Goal: Check status: Check status

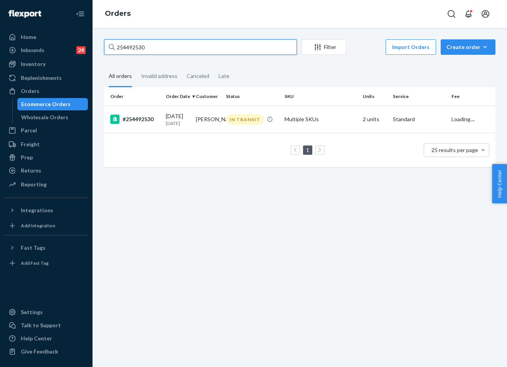
click at [169, 49] on input "254492530" at bounding box center [200, 46] width 193 height 15
type input "255136594"
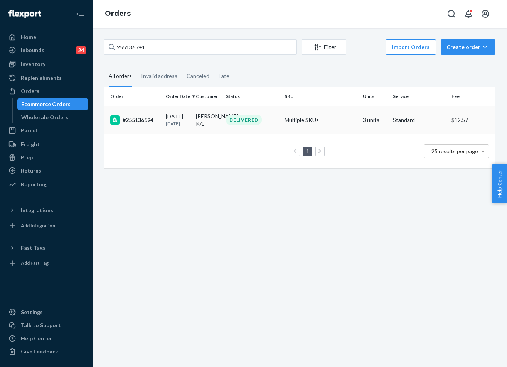
click at [166, 123] on p "[DATE]" at bounding box center [178, 123] width 24 height 7
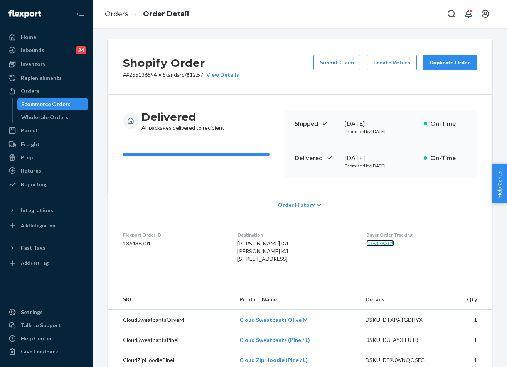
click at [385, 244] on link "136436301" at bounding box center [381, 243] width 28 height 7
click at [119, 13] on link "Orders" at bounding box center [117, 14] width 24 height 8
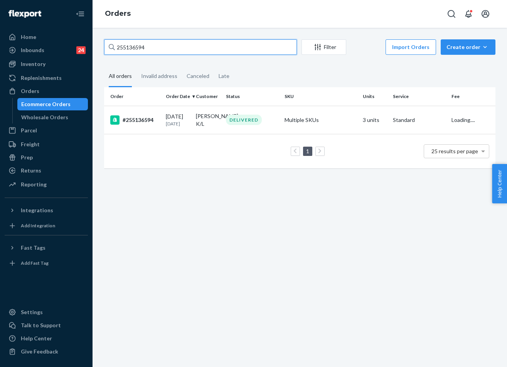
click at [182, 45] on input "255136594" at bounding box center [200, 46] width 193 height 15
paste input "028600"
type input "255136594"
click at [231, 125] on div "DELIVERED" at bounding box center [244, 120] width 36 height 10
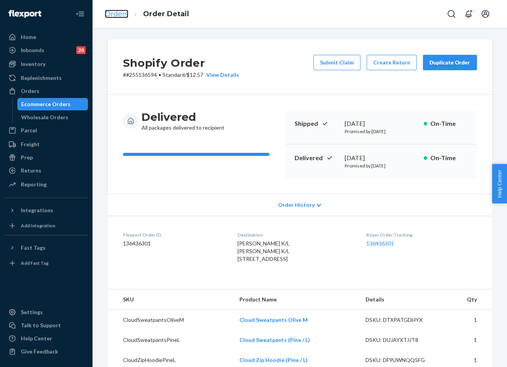
click at [112, 16] on link "Orders" at bounding box center [117, 14] width 24 height 8
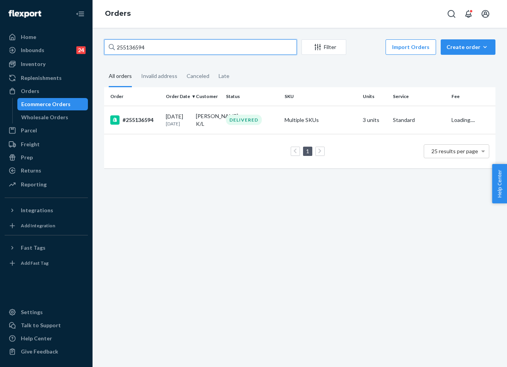
click at [172, 52] on input "255136594" at bounding box center [200, 46] width 193 height 15
paste input "695"
type input "255136695"
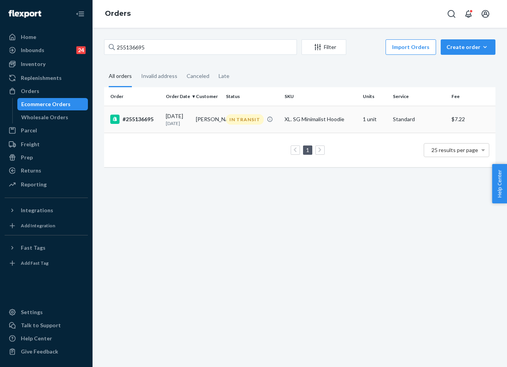
click at [218, 122] on td "[PERSON_NAME]" at bounding box center [208, 119] width 30 height 27
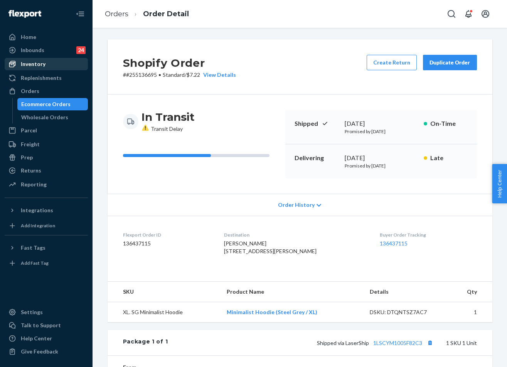
drag, startPoint x: 42, startPoint y: 63, endPoint x: 79, endPoint y: 60, distance: 37.2
click at [42, 63] on div "Inventory" at bounding box center [33, 64] width 25 height 8
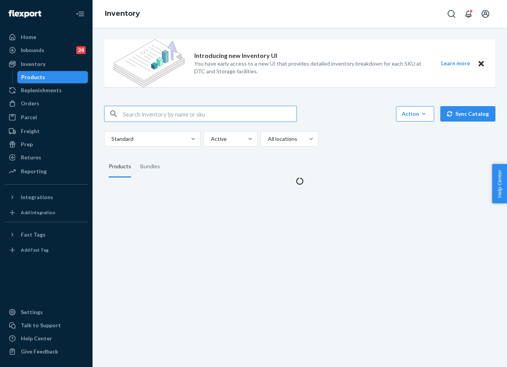
click at [156, 113] on input "text" at bounding box center [210, 113] width 174 height 15
type input "Minimalist Hoodie Steel Grey / XL"
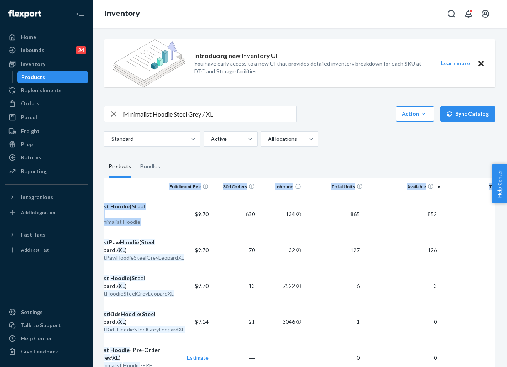
scroll to position [0, 114]
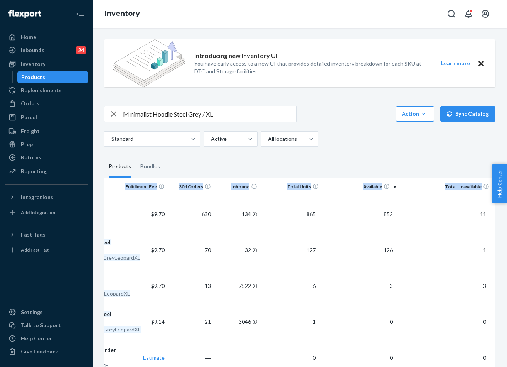
drag, startPoint x: 235, startPoint y: 207, endPoint x: 504, endPoint y: 210, distance: 268.6
click at [504, 210] on div "Introducing new Inventory UI You have early access to a new UI that provides de…" at bounding box center [300, 197] width 415 height 339
click at [442, 176] on fieldset "Products Bundles" at bounding box center [300, 167] width 392 height 22
